Goal: Find specific page/section

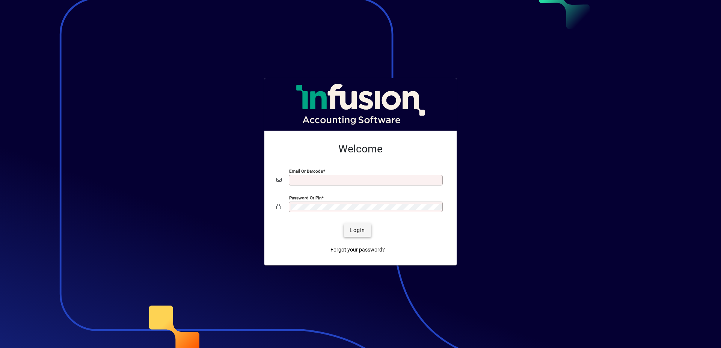
type input "**********"
click at [354, 233] on span "Login" at bounding box center [357, 231] width 15 height 8
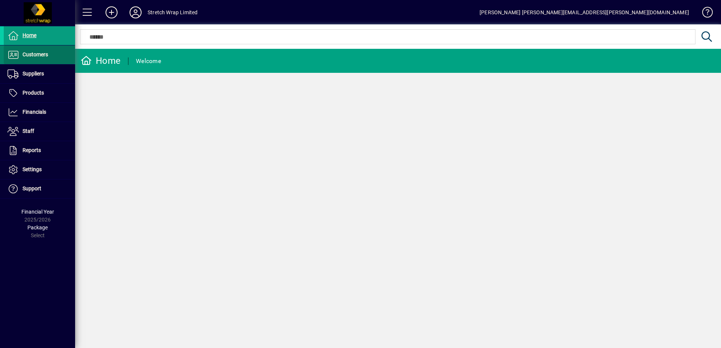
click at [33, 57] on span "Customers" at bounding box center [36, 54] width 26 height 6
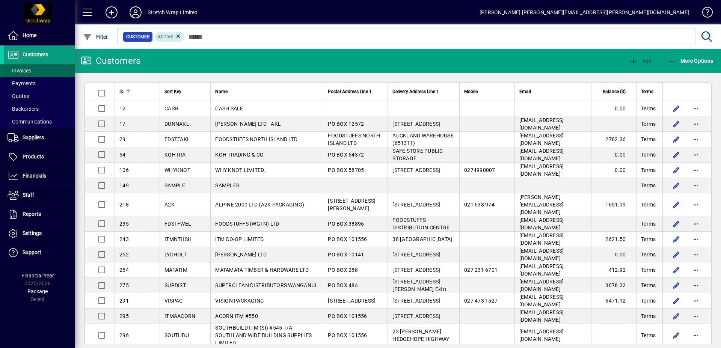
click at [23, 68] on span "Invoices" at bounding box center [20, 71] width 24 height 6
